Goal: Information Seeking & Learning: Learn about a topic

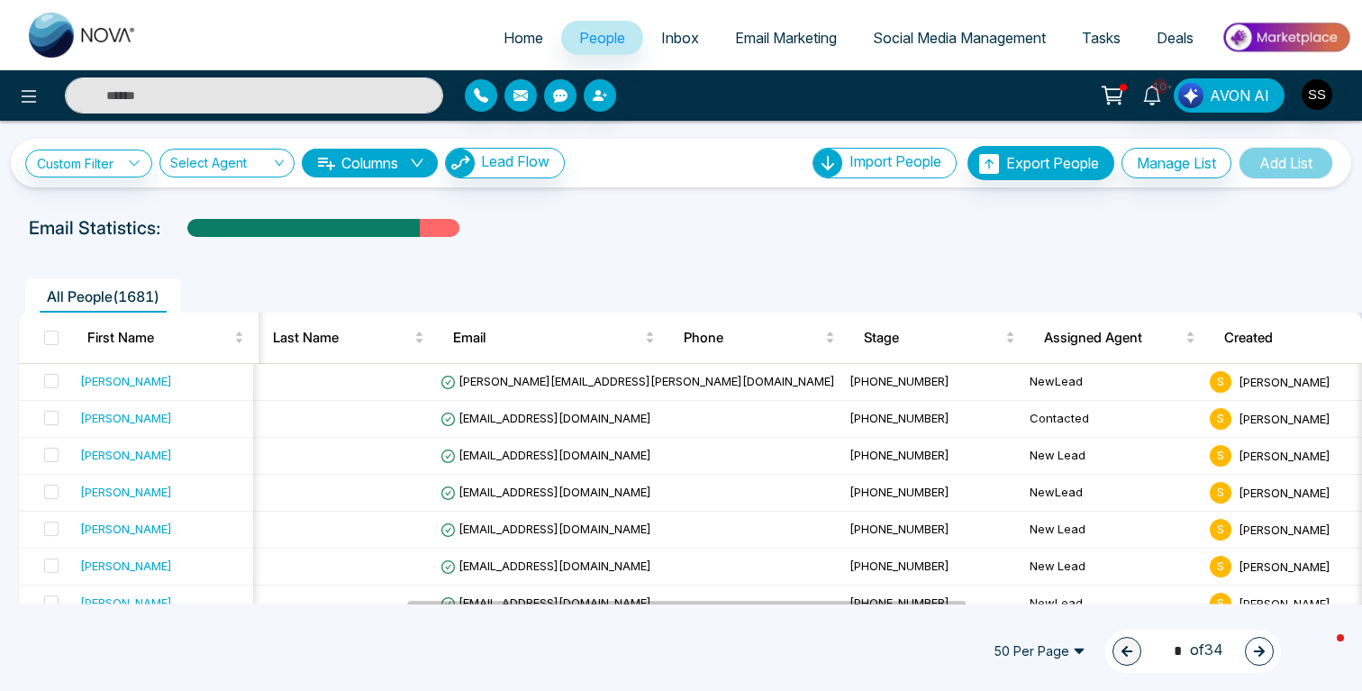
scroll to position [0, 935]
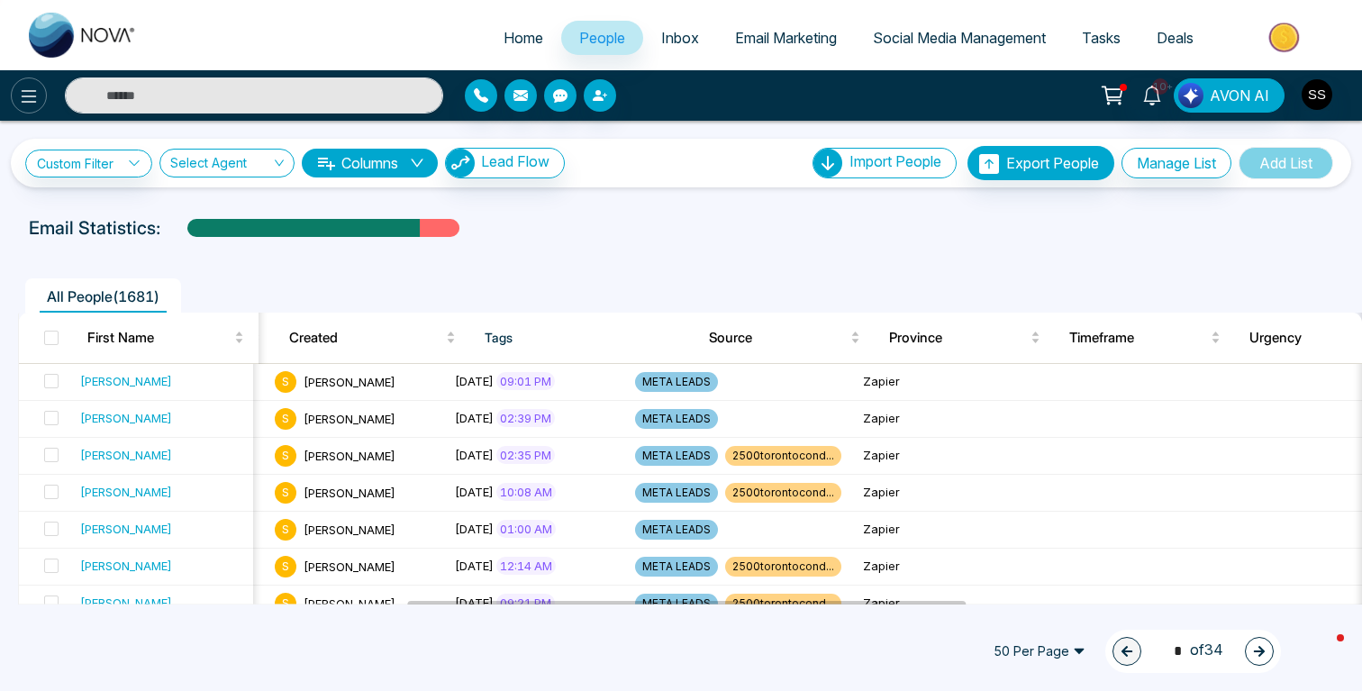
click at [34, 96] on icon at bounding box center [29, 97] width 22 height 22
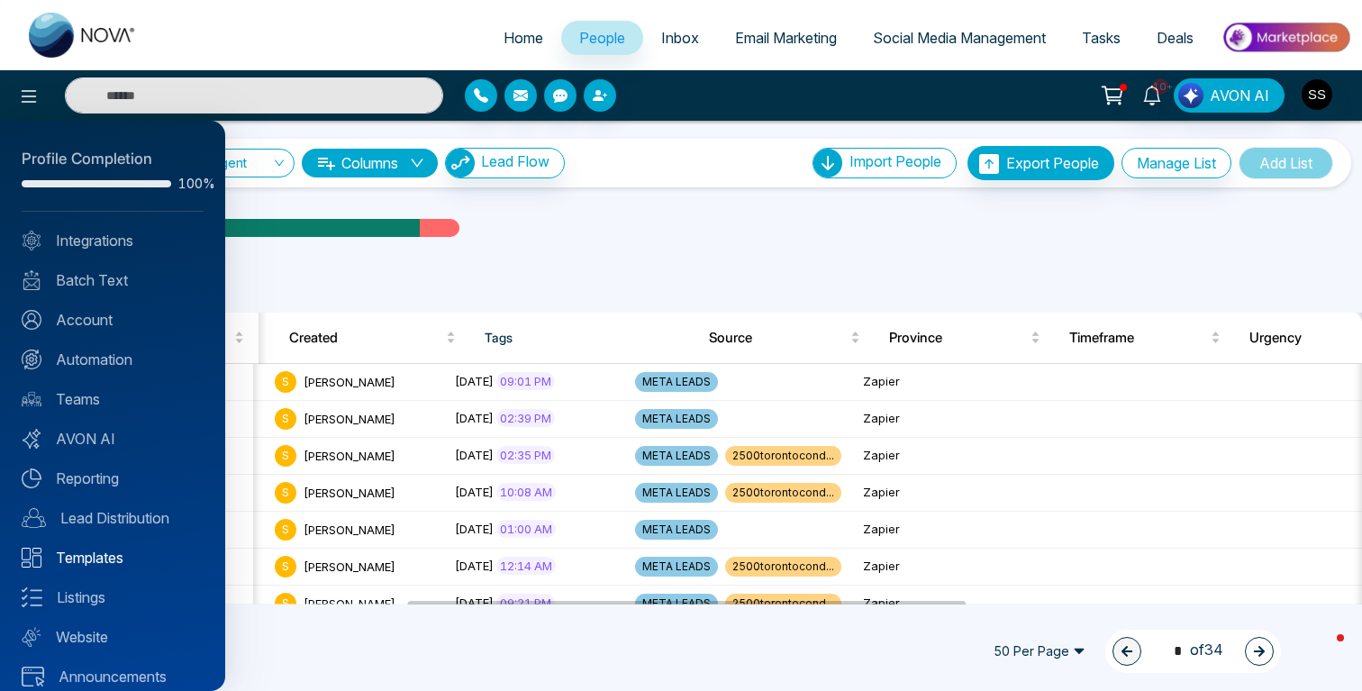
click at [88, 551] on link "Templates" at bounding box center [113, 558] width 182 height 22
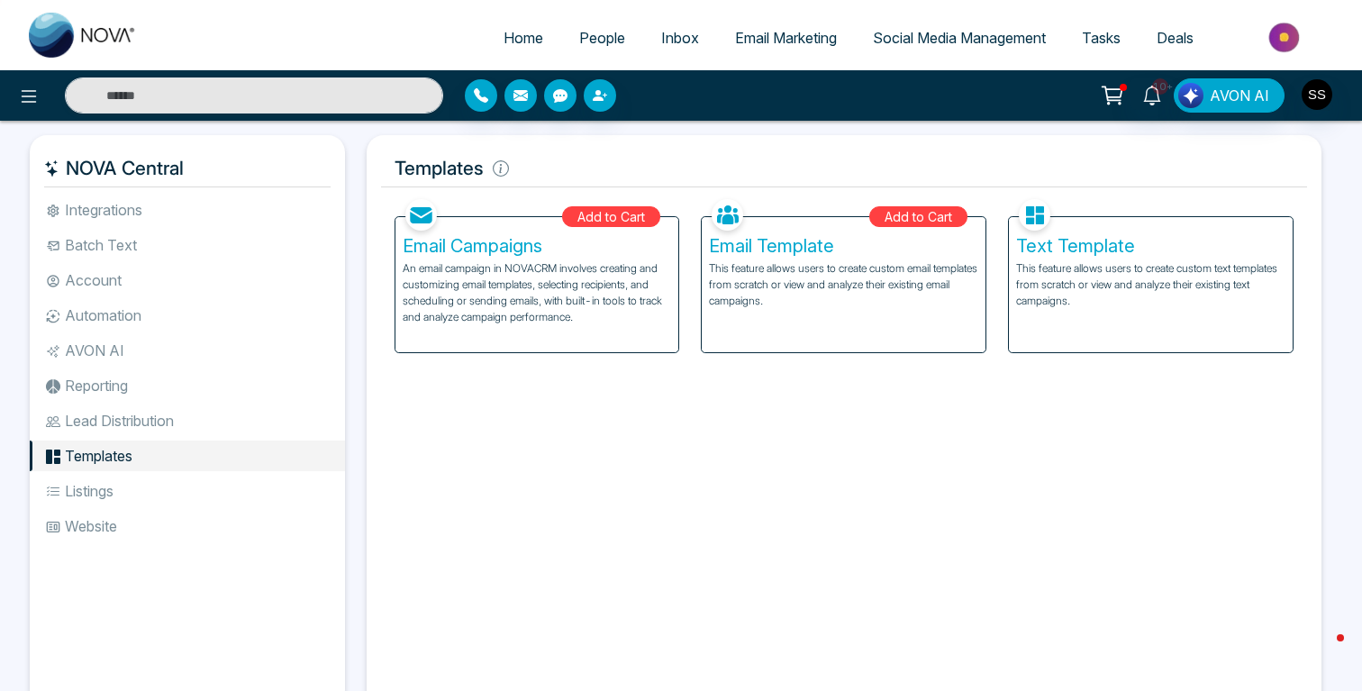
click at [942, 29] on span "Social Media Management" at bounding box center [959, 38] width 173 height 18
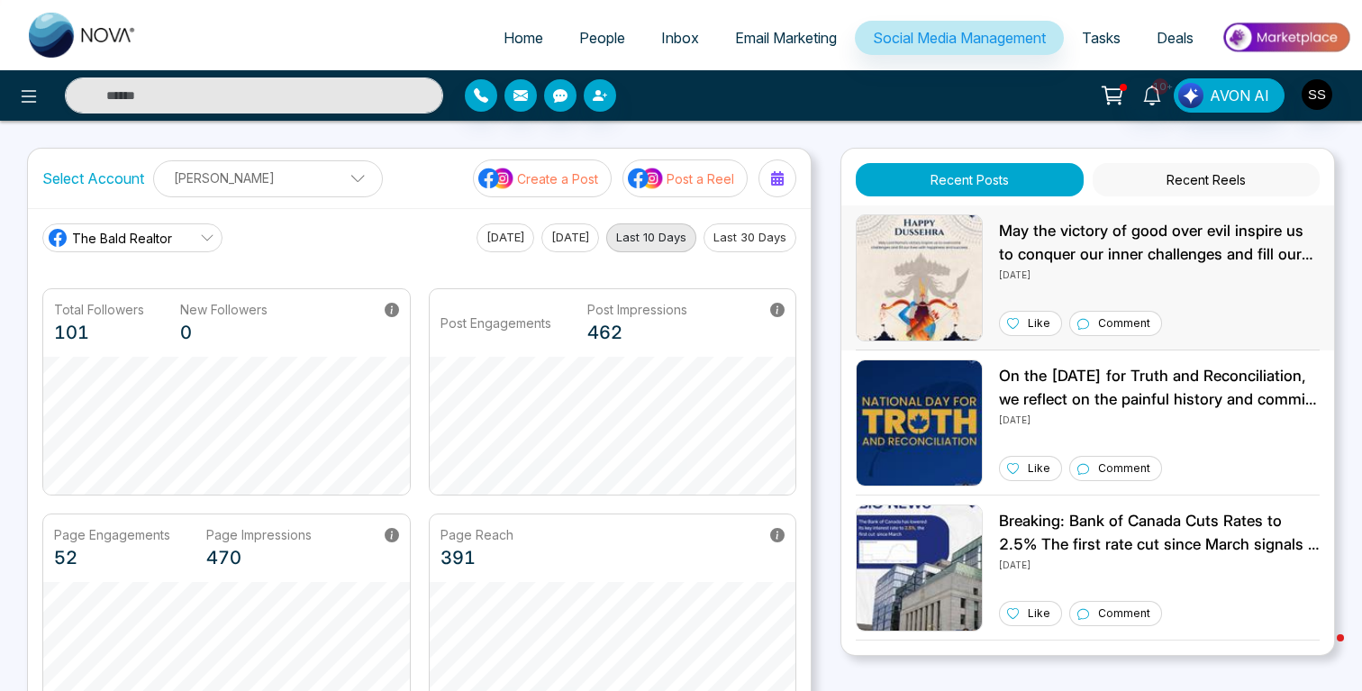
click at [940, 277] on img at bounding box center [919, 277] width 127 height 127
click at [940, 394] on img at bounding box center [919, 422] width 127 height 127
